Goal: Register for event/course

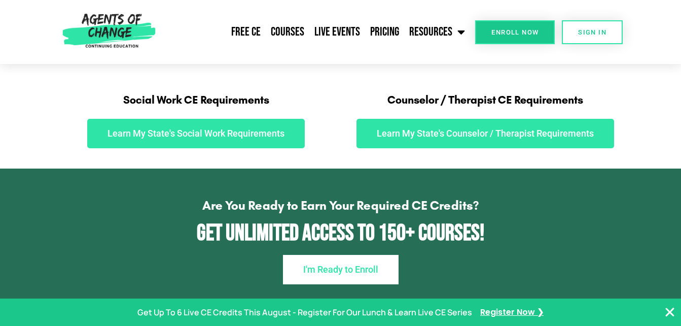
scroll to position [598, 0]
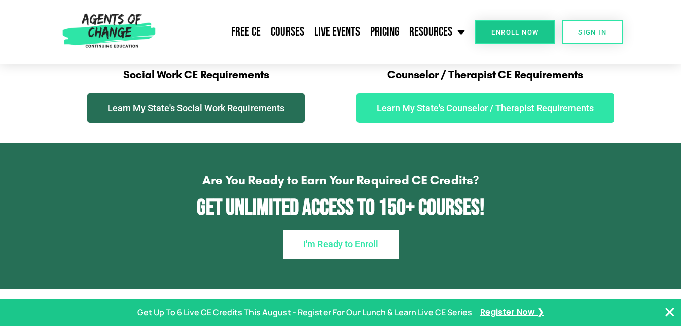
click at [230, 113] on link "Learn My State's Social Work Requirements" at bounding box center [196, 107] width 218 height 29
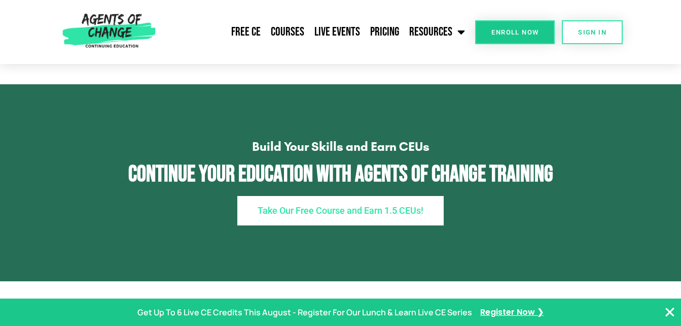
scroll to position [4382, 0]
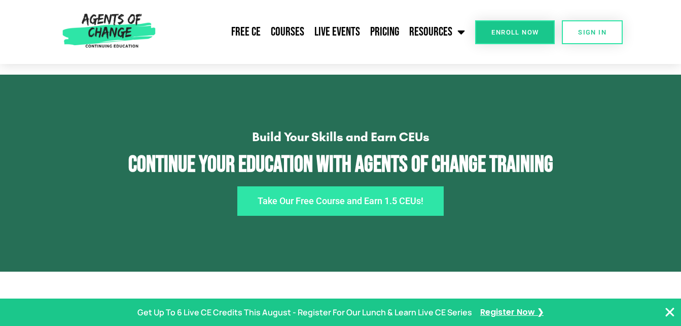
click at [408, 205] on span "Take Our Free Course and Earn 1.5 CEUs!" at bounding box center [341, 200] width 166 height 9
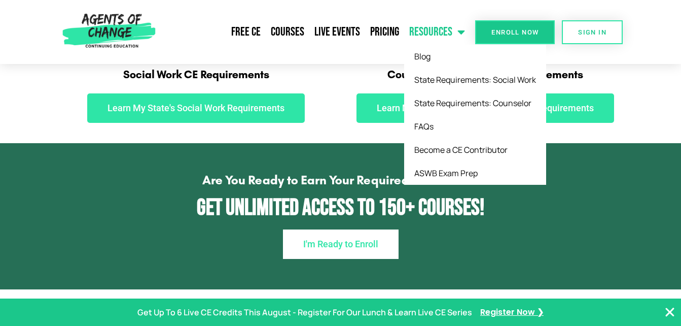
click at [460, 33] on span "Menu" at bounding box center [459, 32] width 13 height 22
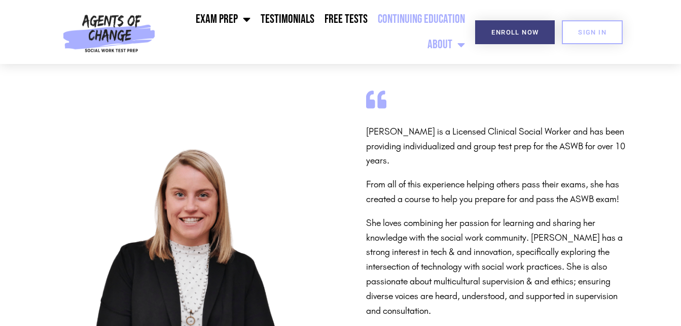
click at [397, 19] on link "Continuing Education" at bounding box center [421, 19] width 97 height 25
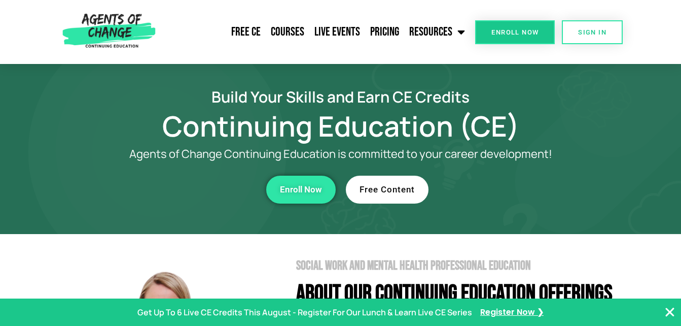
click at [313, 190] on span "Enroll Now" at bounding box center [301, 189] width 42 height 9
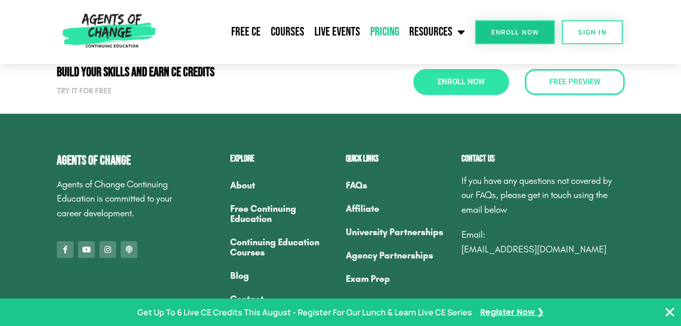
scroll to position [877, 0]
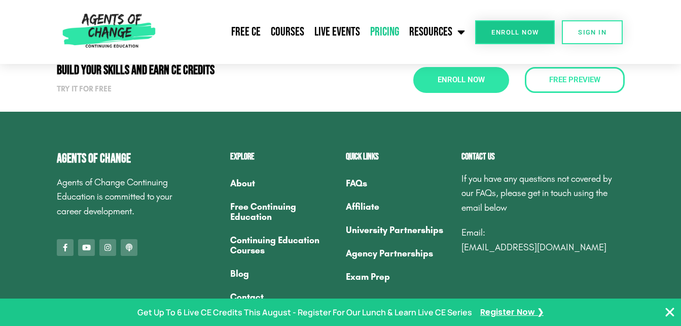
click at [246, 210] on link "Free Continuing Education" at bounding box center [283, 211] width 106 height 33
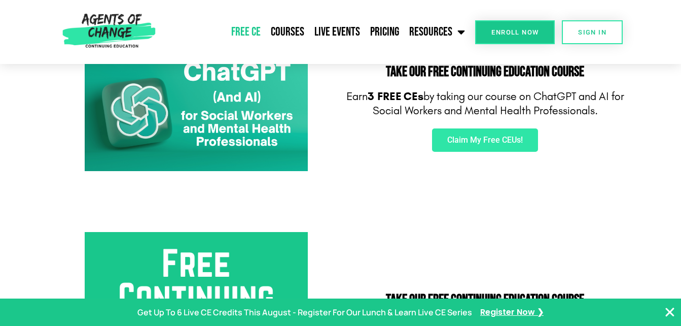
scroll to position [155, 0]
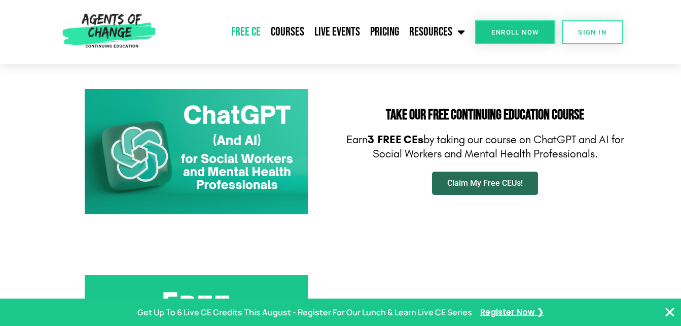
click at [478, 183] on span "Claim My Free CEUs!" at bounding box center [486, 183] width 76 height 8
click at [481, 179] on span "Claim My Free CEUs!" at bounding box center [486, 183] width 76 height 8
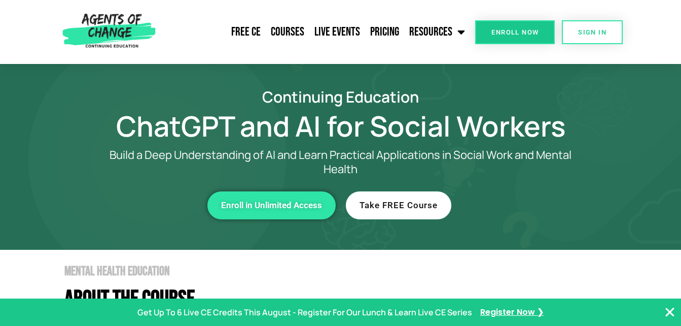
click at [311, 202] on span "Enroll in Unlimited Access" at bounding box center [271, 205] width 101 height 9
